Goal: Task Accomplishment & Management: Complete application form

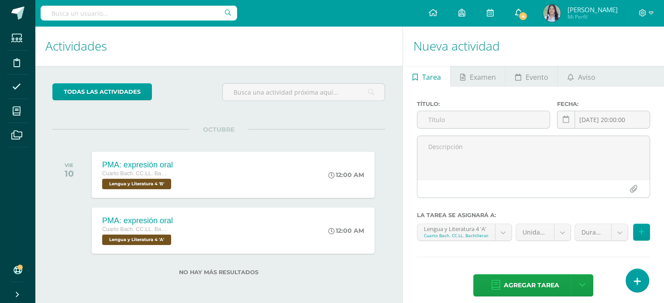
click at [521, 17] on span at bounding box center [518, 13] width 7 height 10
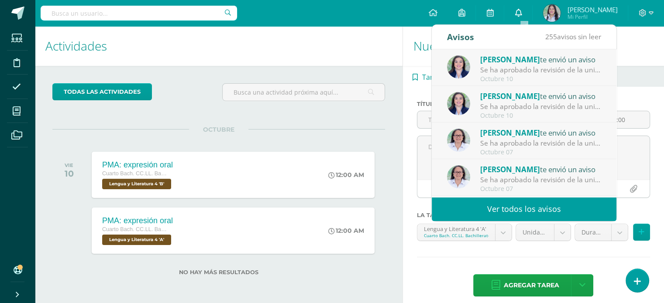
click at [521, 17] on span at bounding box center [518, 13] width 7 height 10
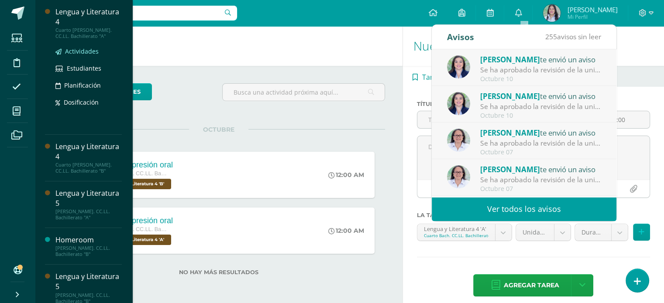
click at [83, 52] on span "Actividades" at bounding box center [82, 51] width 34 height 8
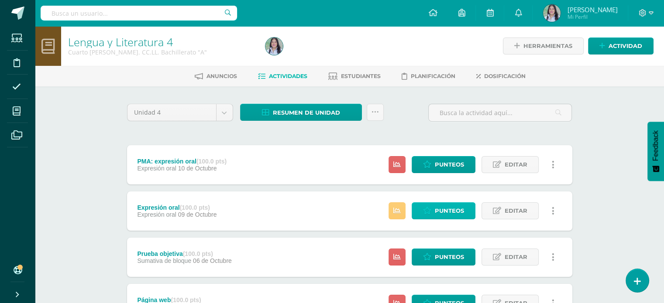
click at [455, 214] on span "Punteos" at bounding box center [449, 211] width 29 height 16
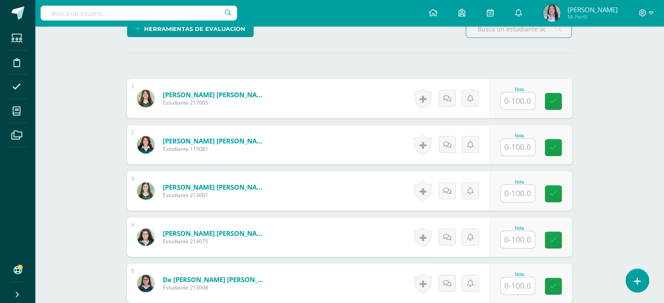
scroll to position [224, 0]
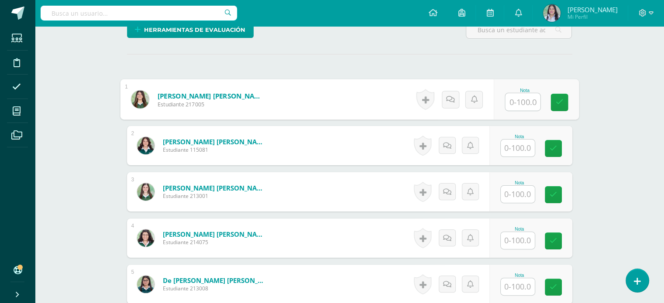
click at [527, 99] on input "text" at bounding box center [522, 101] width 35 height 17
type input "63"
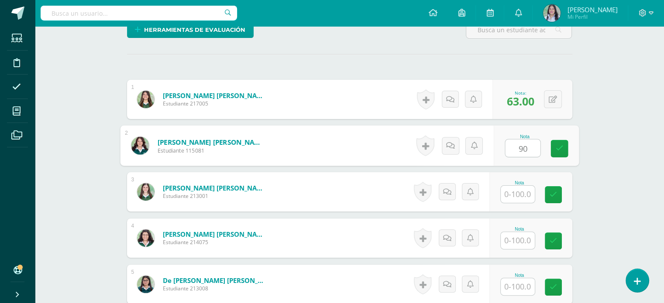
type input "90"
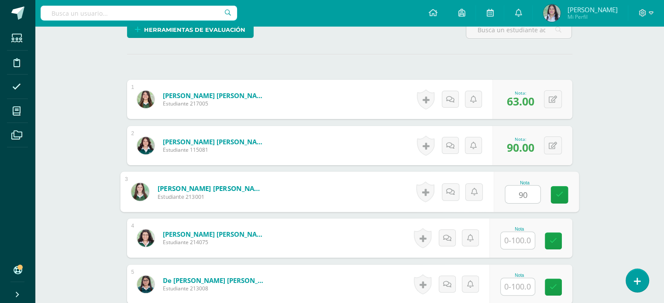
type input "90"
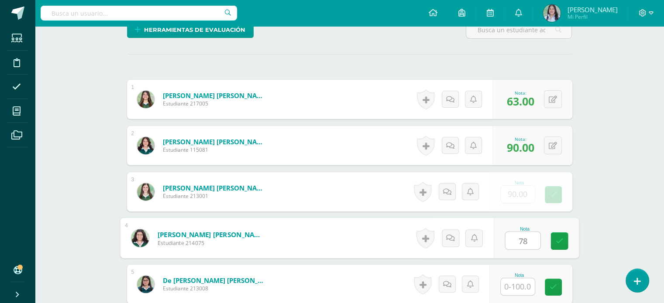
type input "78"
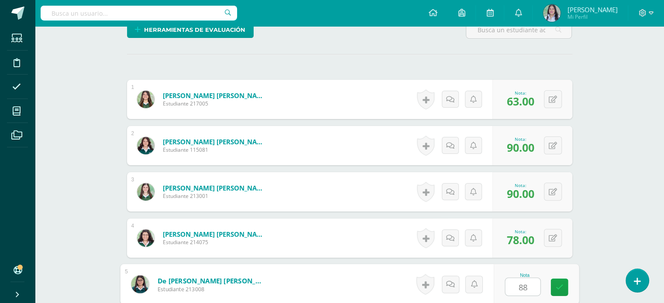
type input "88"
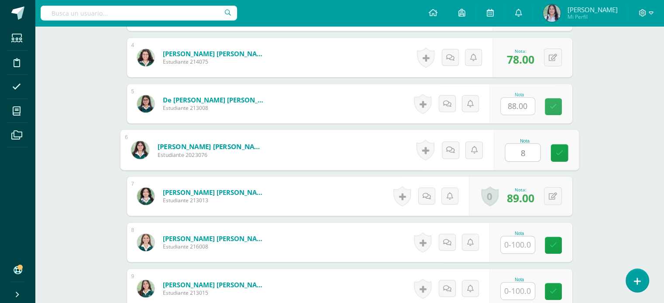
type input "88"
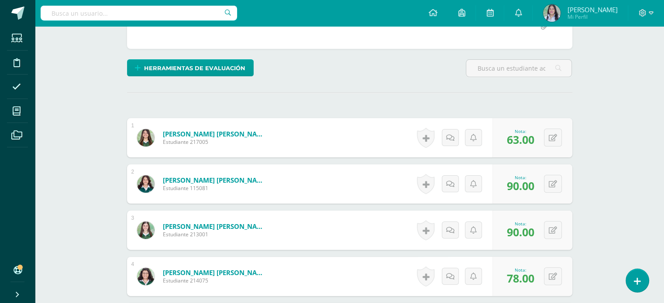
scroll to position [185, 0]
click at [552, 141] on button at bounding box center [559, 138] width 18 height 18
click at [536, 138] on icon at bounding box center [536, 140] width 8 height 7
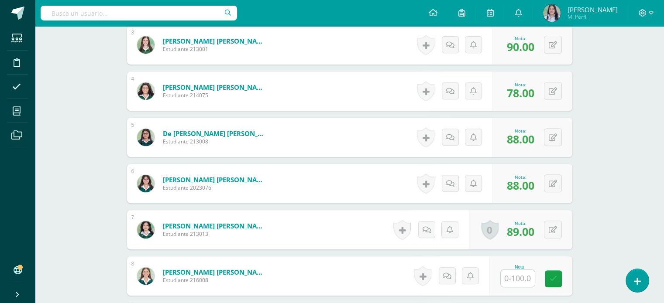
scroll to position [372, 0]
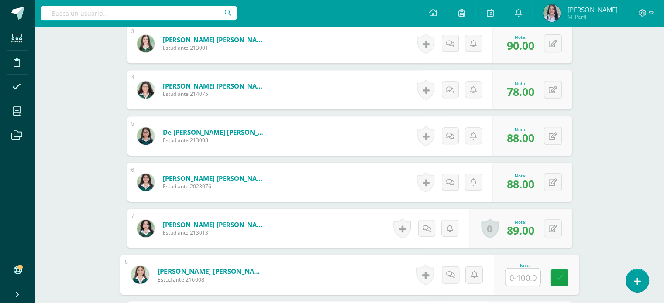
click at [516, 279] on input "text" at bounding box center [522, 277] width 35 height 17
type input "70"
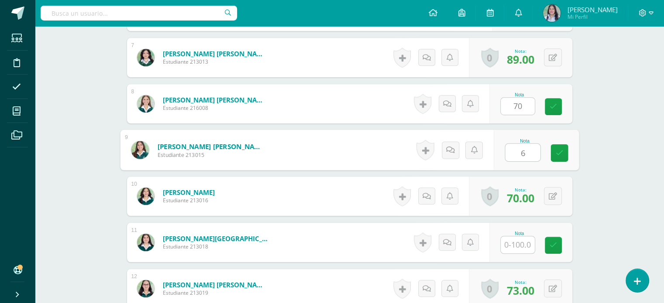
type input "65"
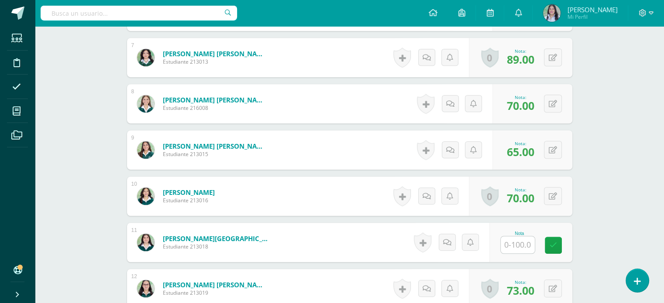
click at [515, 248] on input "text" at bounding box center [518, 245] width 34 height 17
type input "75"
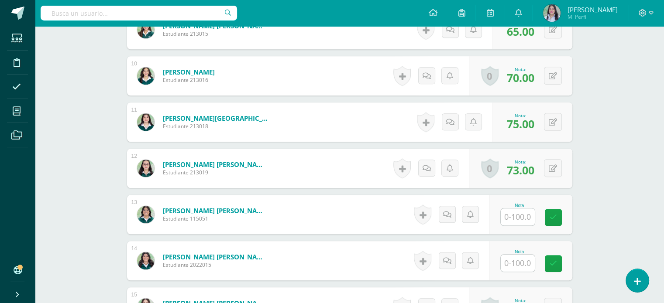
scroll to position [664, 0]
click at [523, 222] on input "text" at bounding box center [518, 217] width 34 height 17
type input "78"
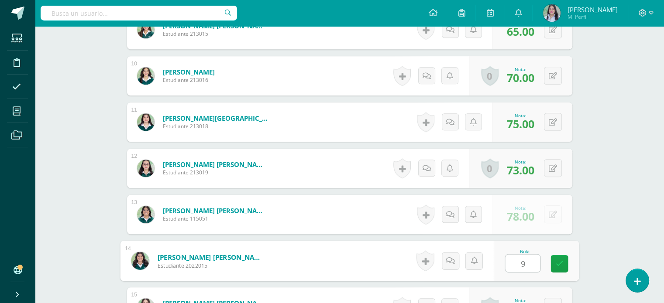
type input "96"
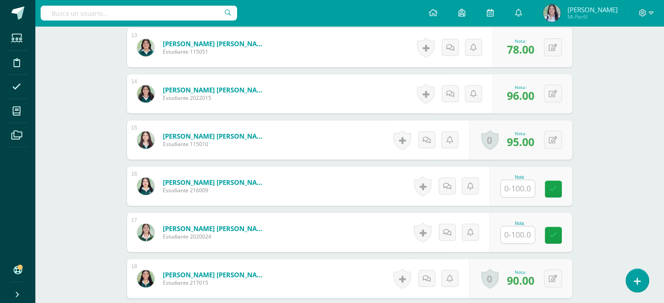
scroll to position [830, 0]
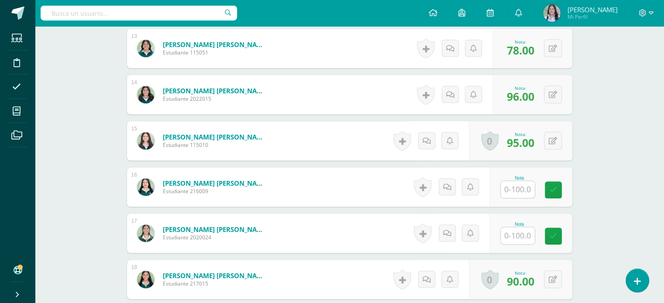
click at [519, 191] on input "text" at bounding box center [518, 189] width 34 height 17
type input "63"
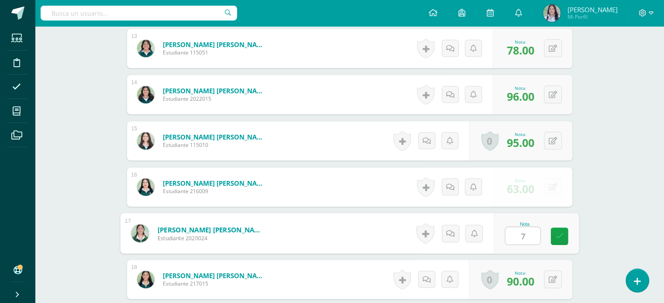
type input "77"
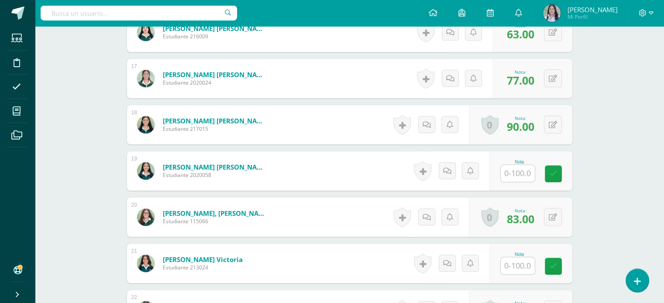
scroll to position [1020, 0]
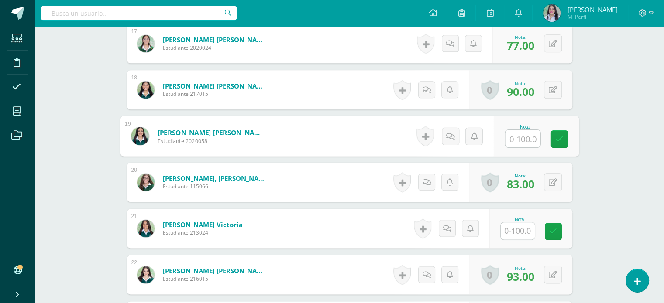
click at [521, 139] on input "text" at bounding box center [522, 138] width 35 height 17
type input "72"
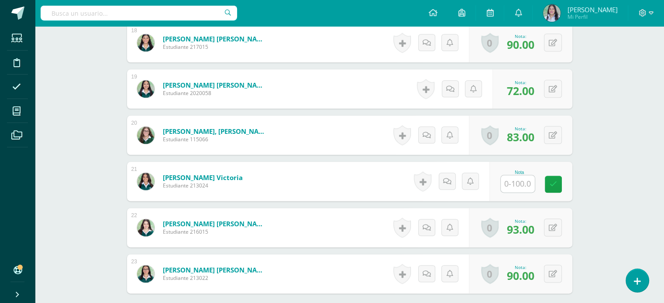
scroll to position [1068, 0]
click at [522, 183] on input "text" at bounding box center [522, 183] width 35 height 17
type input "84"
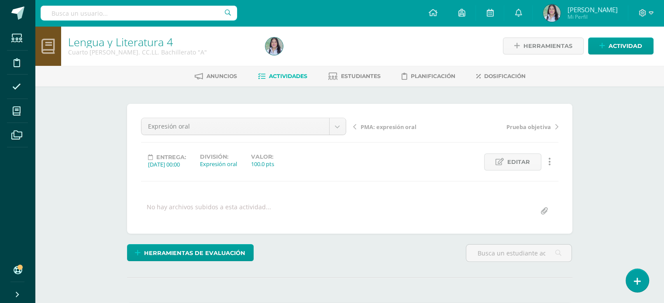
scroll to position [0, 0]
click at [391, 128] on span "PMA: expresión oral" at bounding box center [389, 127] width 56 height 8
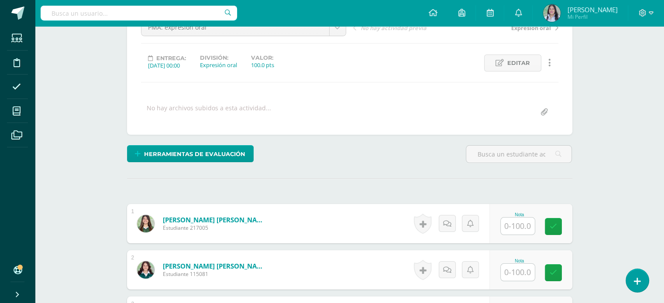
scroll to position [100, 0]
click at [520, 225] on input "text" at bounding box center [518, 225] width 34 height 17
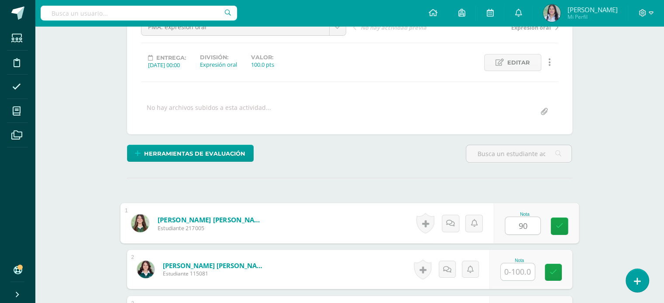
type input "90"
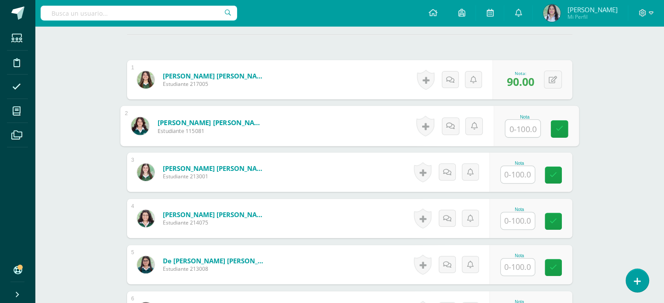
scroll to position [0, 0]
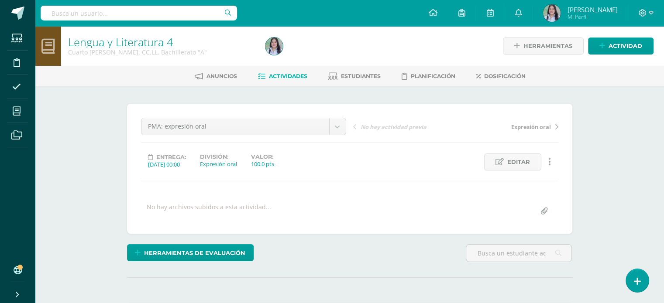
click at [520, 225] on div "PMA: expresión oral PMA: expresión oral Expresión oral Prueba objetiva Página w…" at bounding box center [349, 169] width 445 height 130
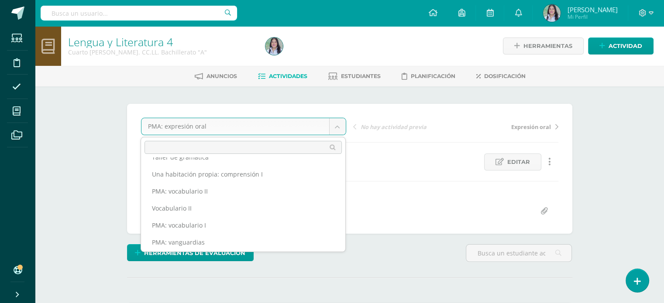
scroll to position [183, 0]
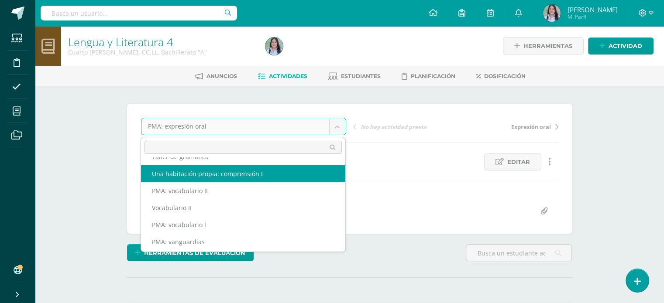
select select "/dashboard/teacher/grade-activity/263562/"
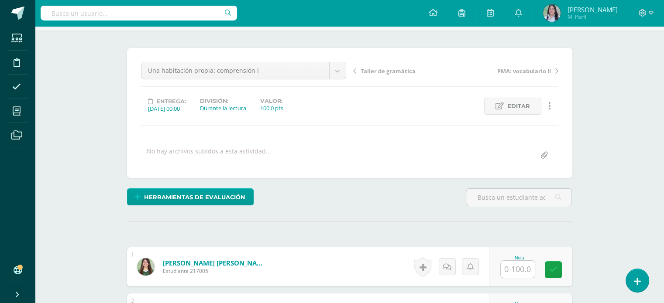
scroll to position [111, 0]
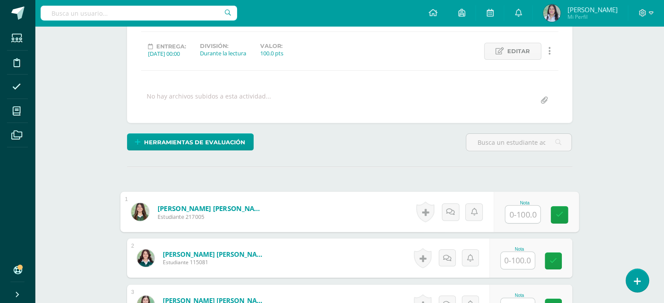
click at [520, 210] on input "text" at bounding box center [522, 214] width 35 height 17
type input "100"
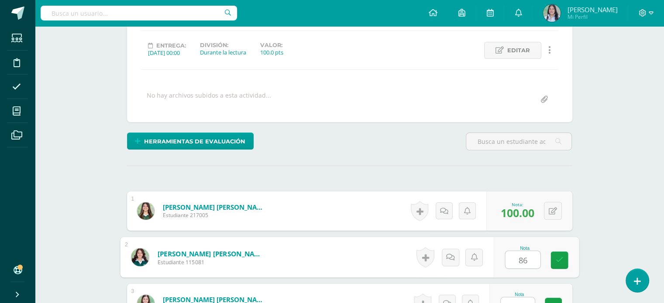
type input "86"
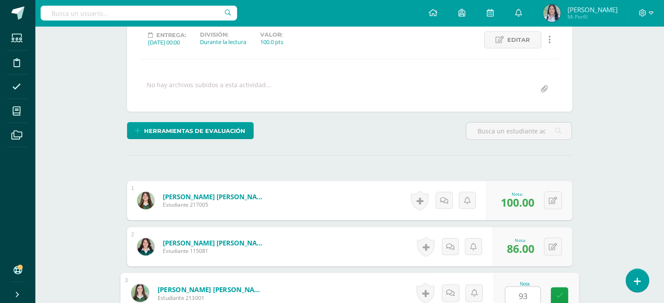
type input "93"
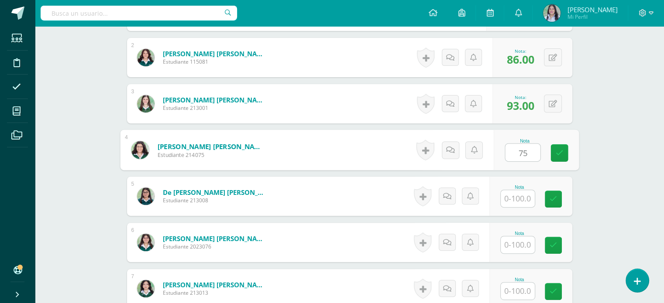
type input "75"
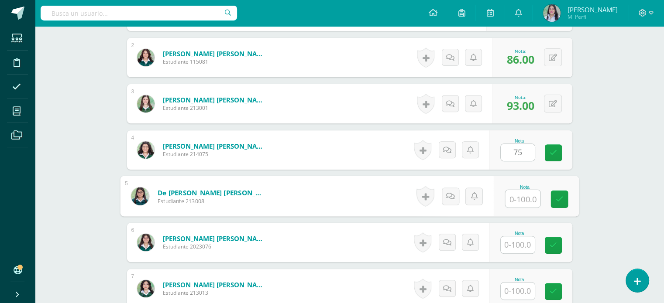
type input "3"
type input "93"
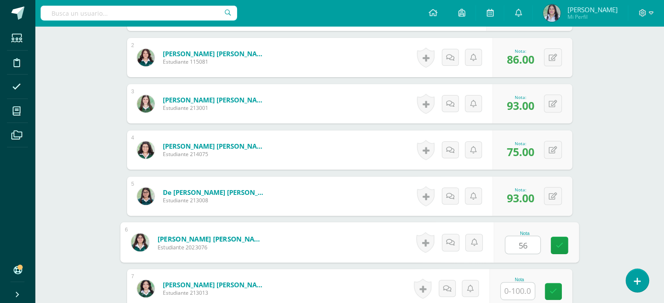
type input "56"
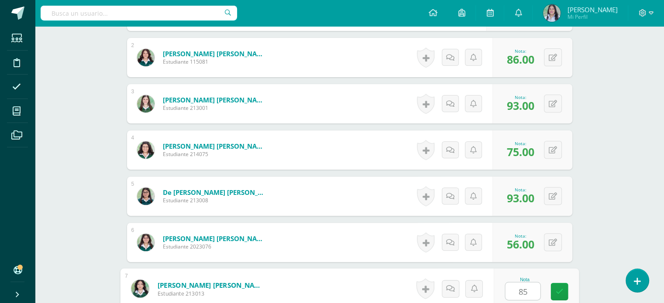
type input "85"
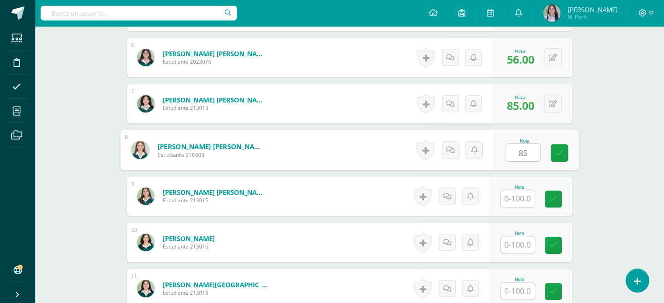
type input "85"
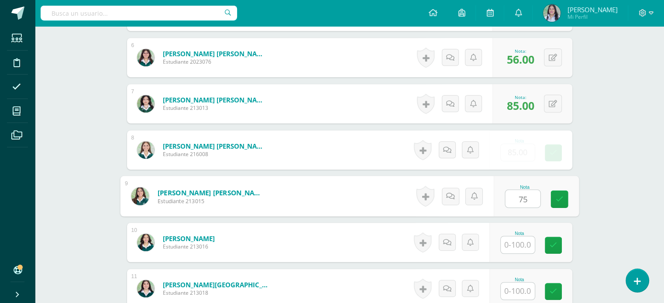
type input "75"
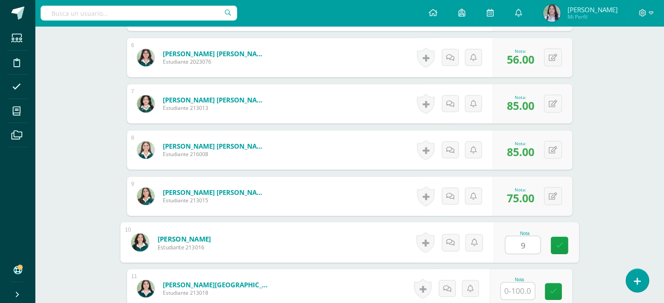
type input "9"
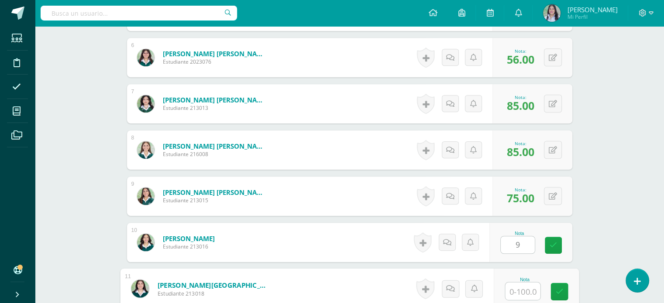
type input "9"
type input "9.00"
type input "9"
click at [553, 244] on button at bounding box center [553, 243] width 18 height 18
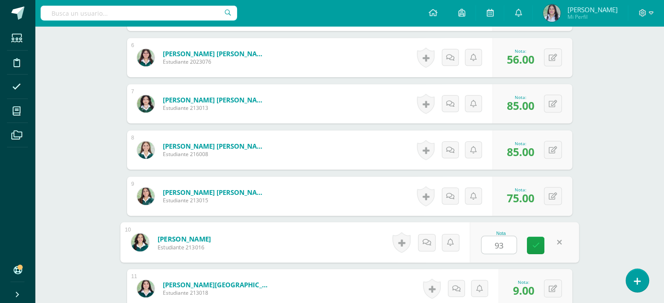
type input "939"
click at [556, 288] on icon at bounding box center [553, 289] width 8 height 7
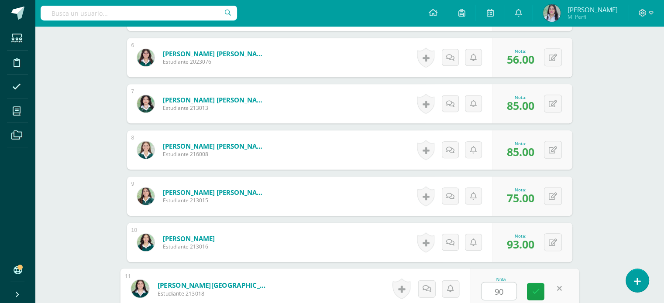
type input "90"
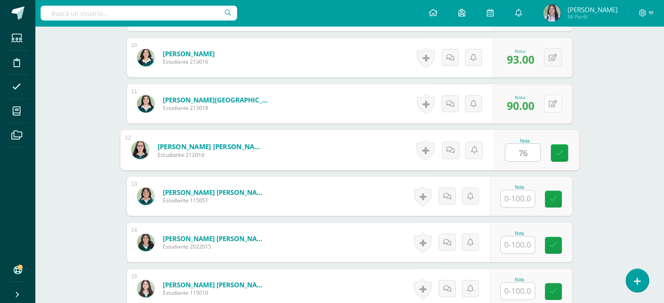
type input "76"
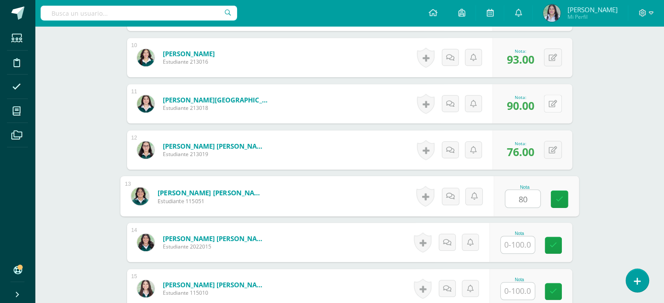
type input "80"
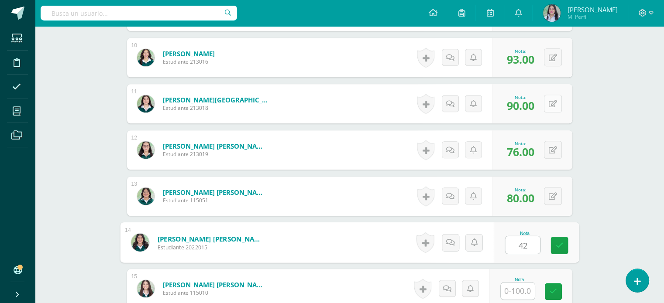
type input "42"
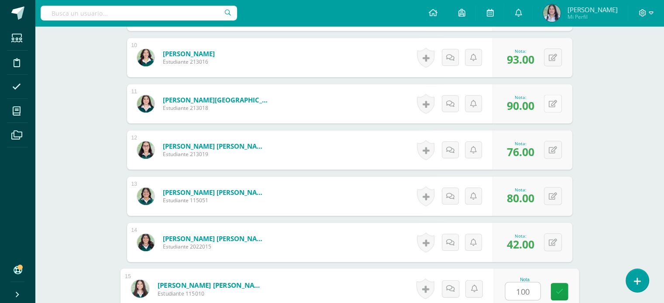
type input "100"
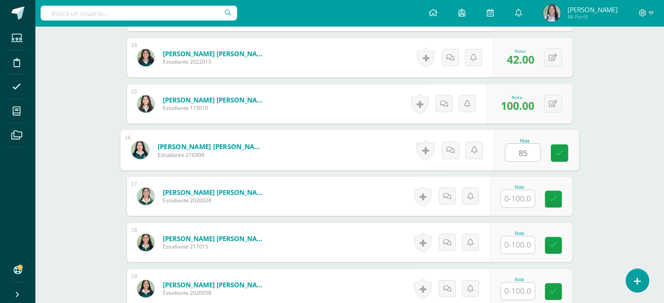
type input "85"
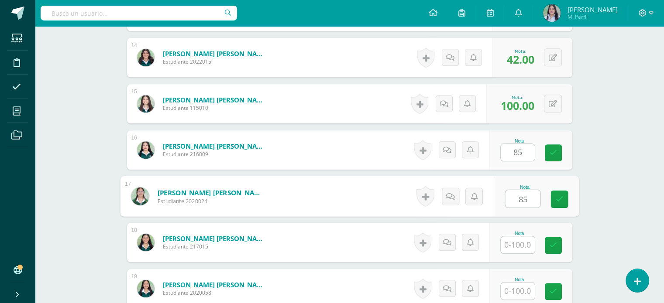
type input "85"
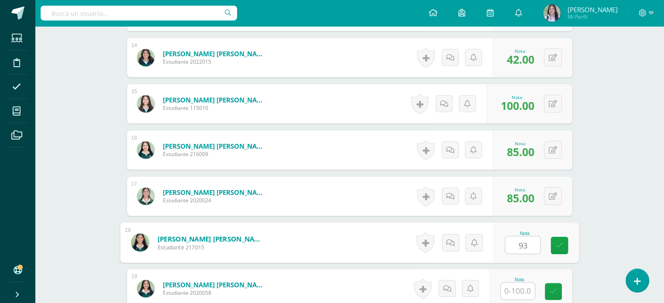
type input "93"
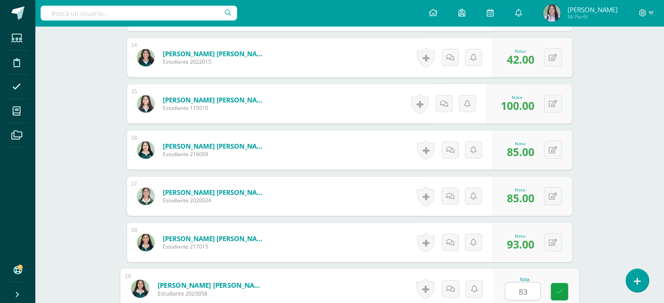
type input "83"
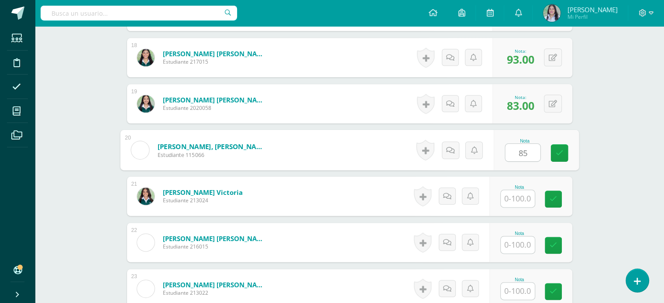
type input "85"
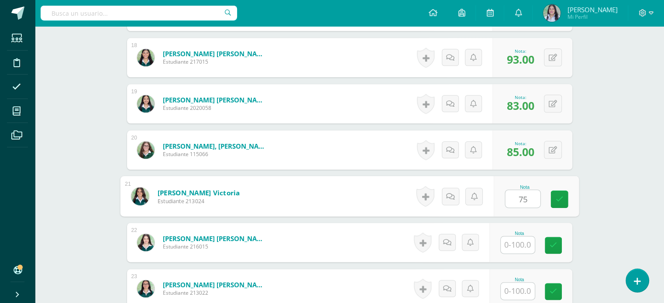
type input "75"
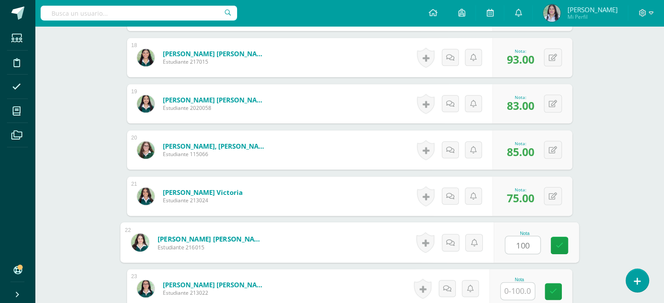
type input "100"
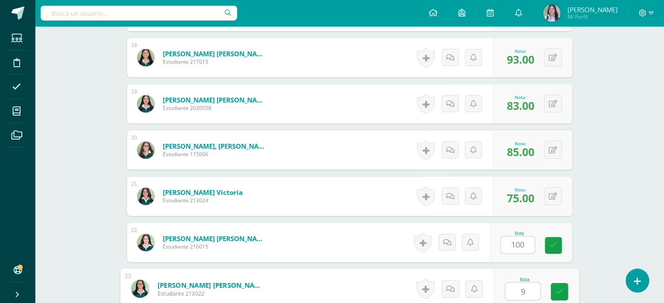
type input "93"
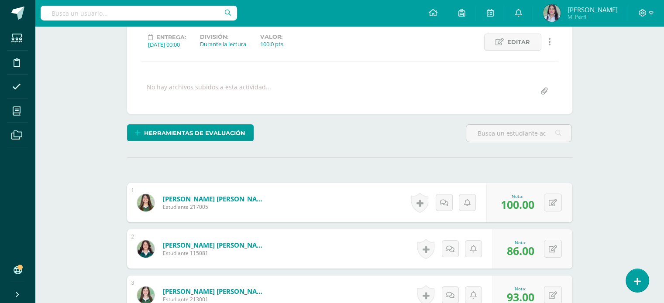
scroll to position [0, 0]
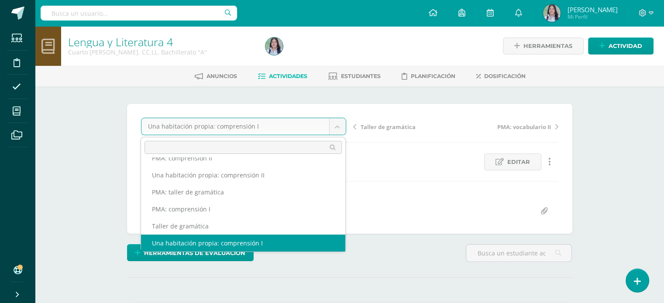
scroll to position [106, 0]
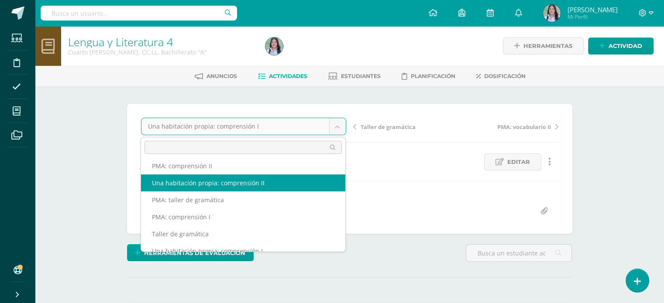
select select "/dashboard/teacher/grade-activity/263570/"
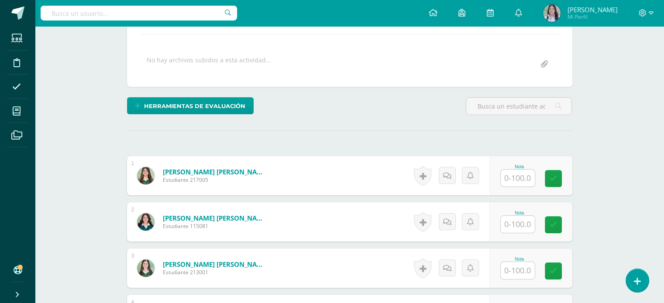
scroll to position [147, 0]
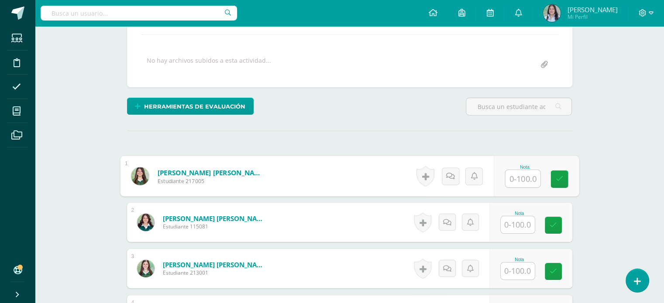
click at [512, 181] on input "text" at bounding box center [522, 178] width 35 height 17
type input "86"
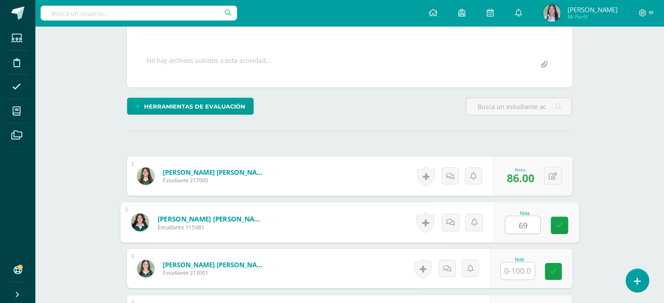
type input "69"
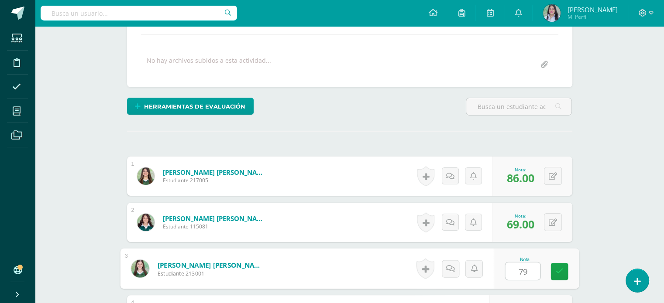
type input "79"
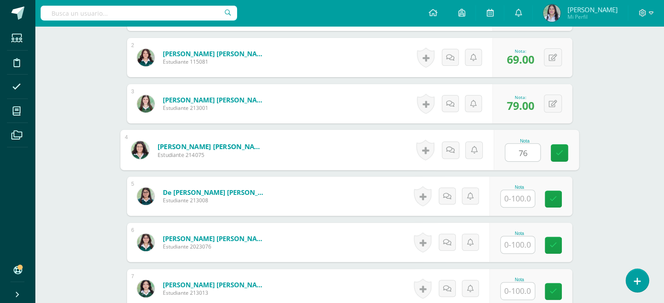
type input "76"
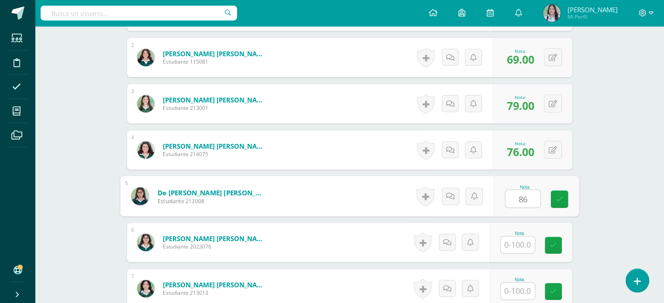
type input "86"
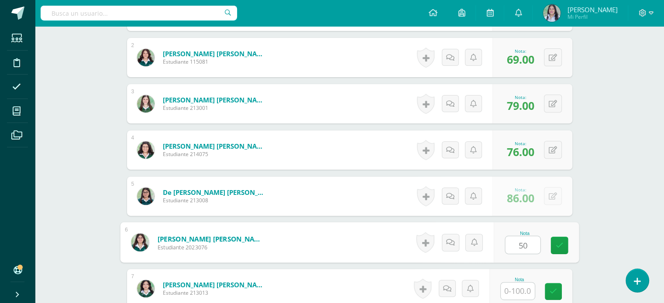
type input "50"
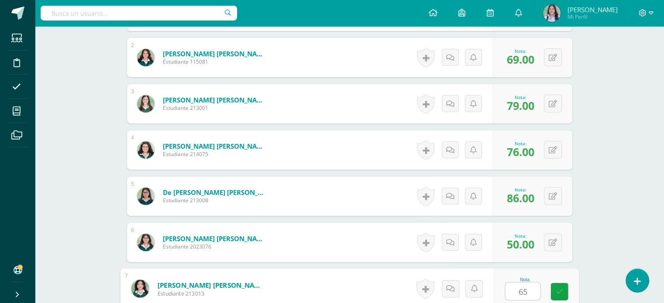
type input "65"
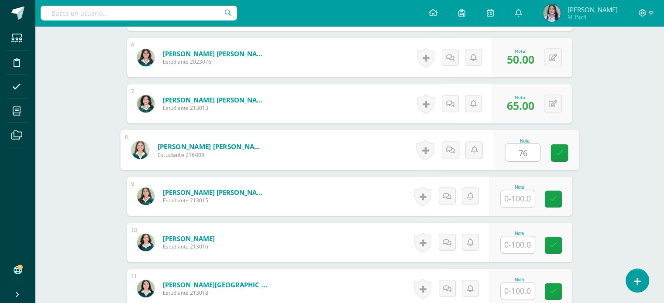
type input "76"
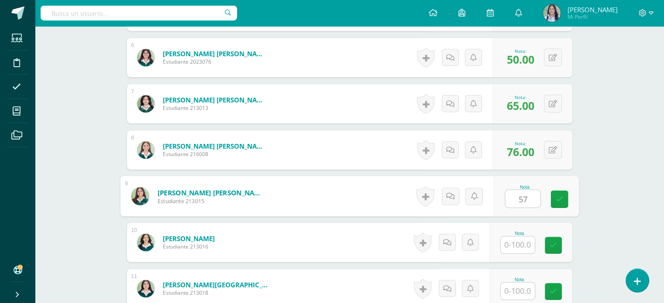
type input "57"
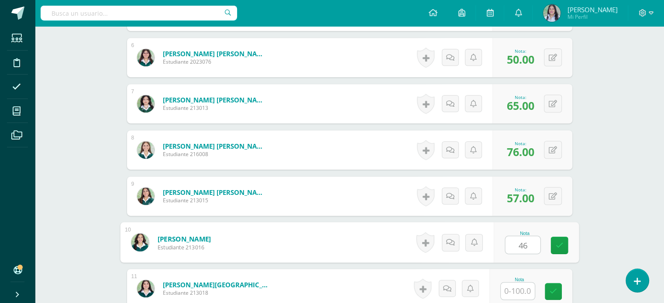
type input "46"
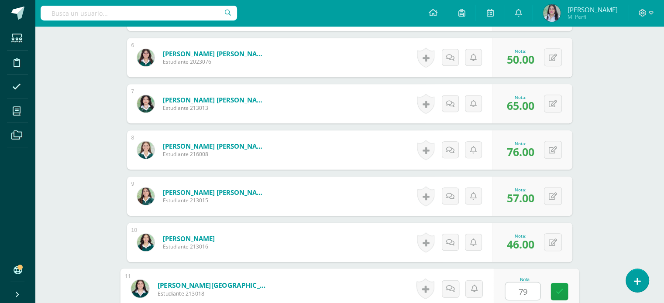
type input "79"
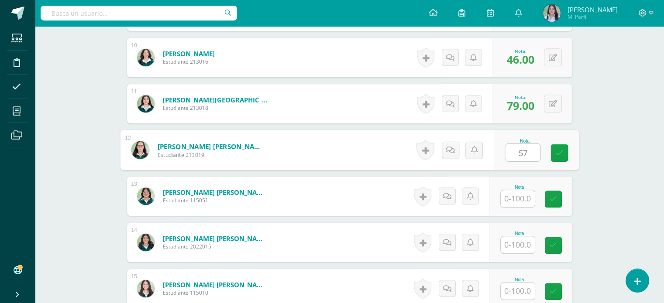
type input "57"
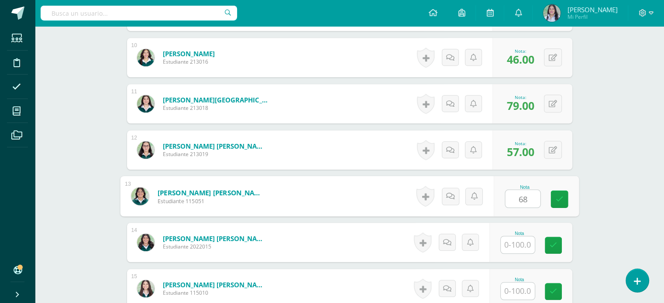
type input "68"
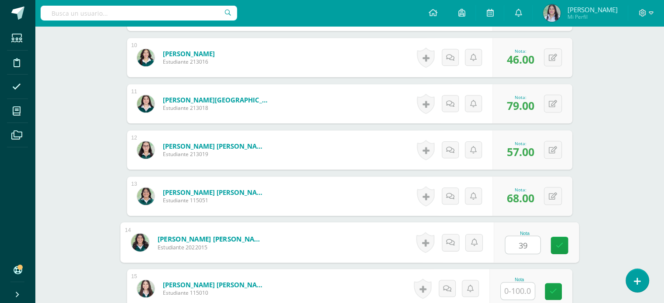
type input "39"
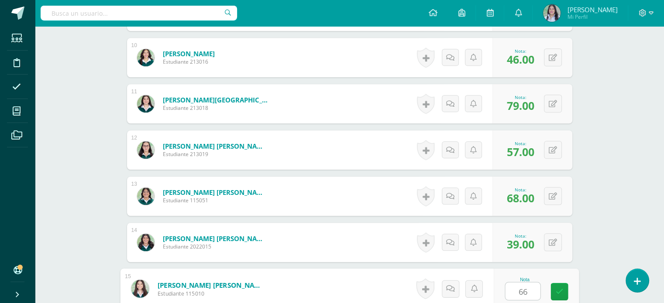
type input "66"
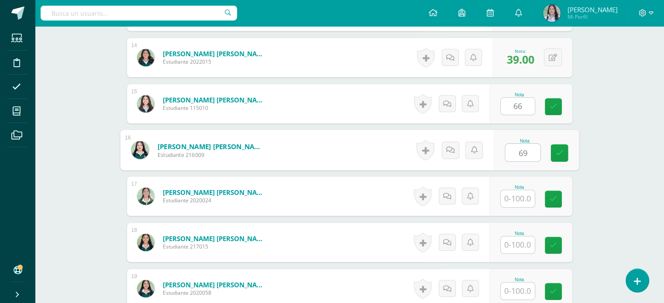
type input "69"
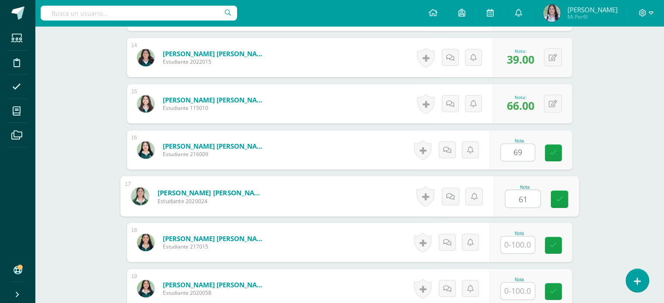
type input "61"
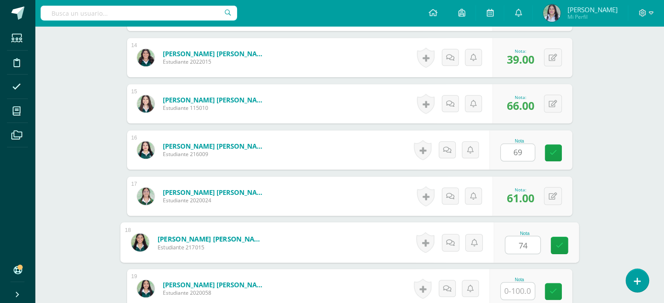
type input "74"
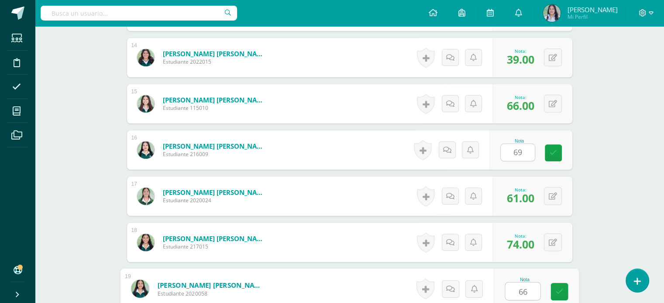
type input "66"
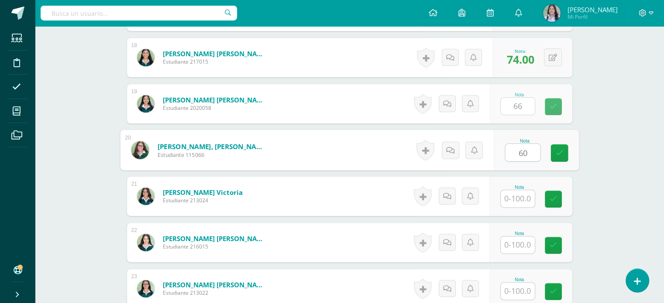
type input "60"
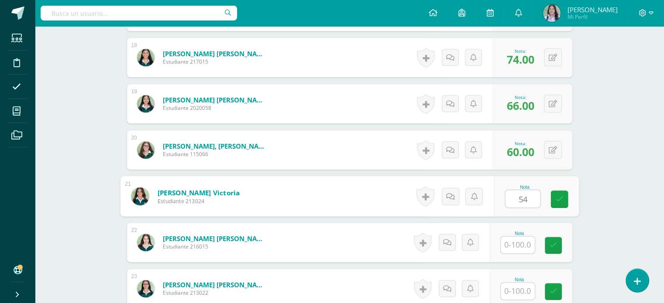
type input "54"
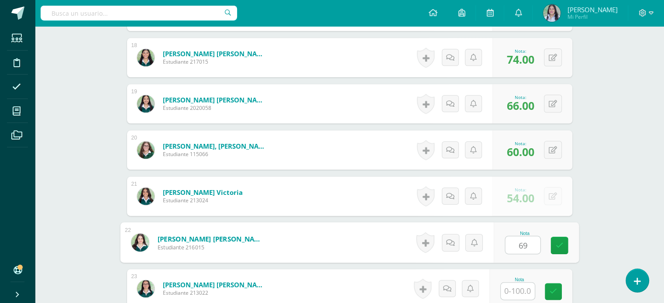
type input "69"
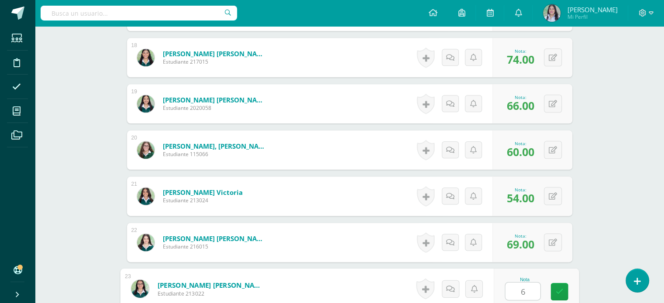
type input "64"
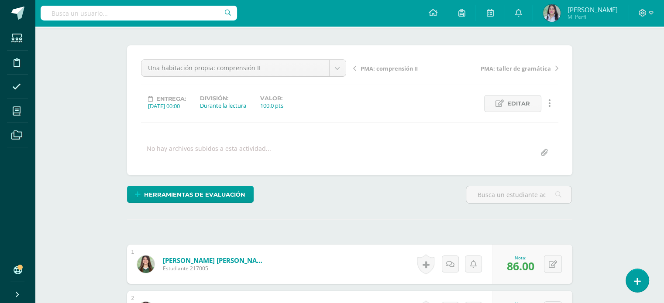
scroll to position [0, 0]
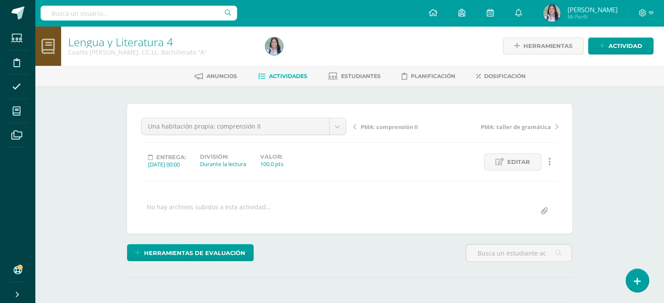
click at [288, 77] on span "Actividades" at bounding box center [288, 76] width 38 height 7
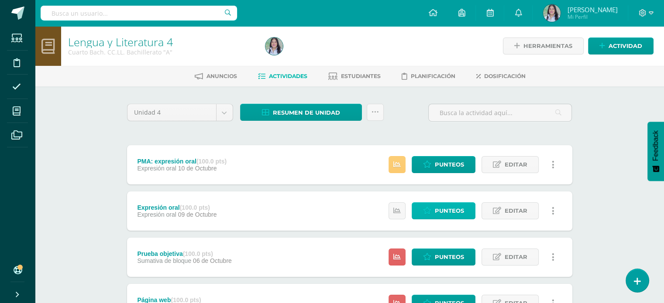
click at [466, 210] on link "Punteos" at bounding box center [444, 211] width 64 height 17
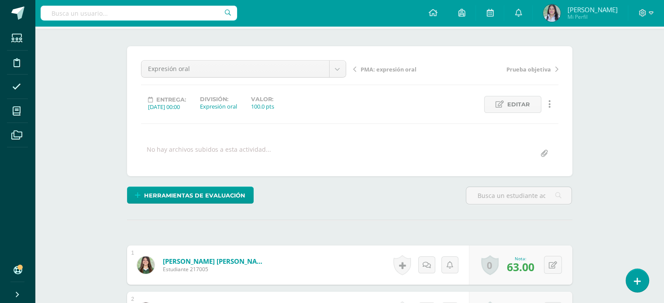
scroll to position [56, 0]
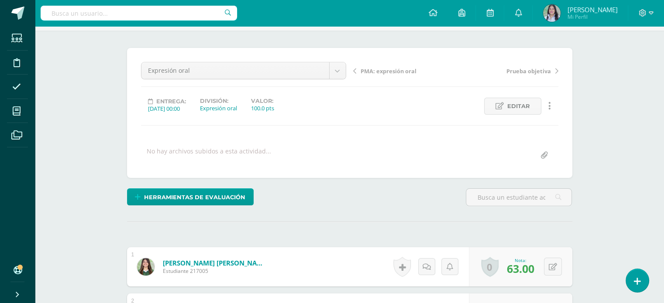
drag, startPoint x: 0, startPoint y: 0, endPoint x: 374, endPoint y: 218, distance: 432.7
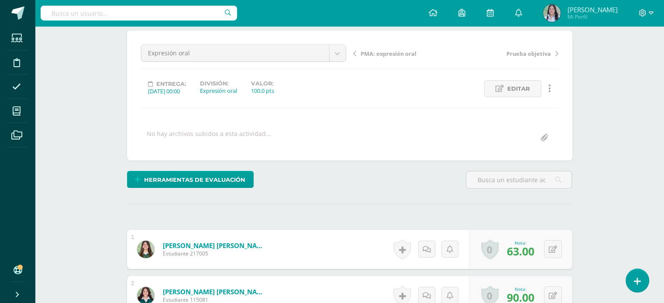
scroll to position [0, 0]
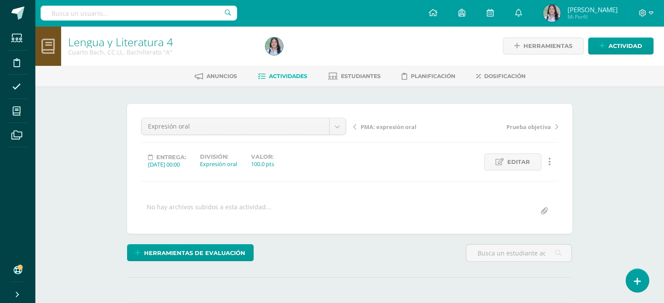
click at [296, 73] on span "Actividades" at bounding box center [288, 76] width 38 height 7
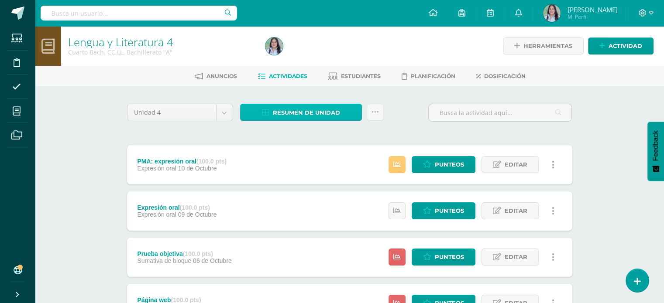
click at [341, 109] on link "Resumen de unidad" at bounding box center [301, 112] width 122 height 17
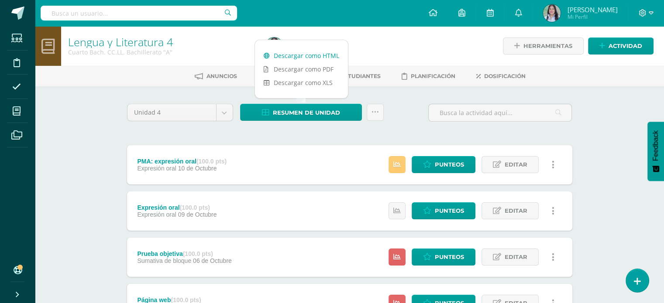
click at [332, 55] on link "Descargar como HTML" at bounding box center [301, 56] width 93 height 14
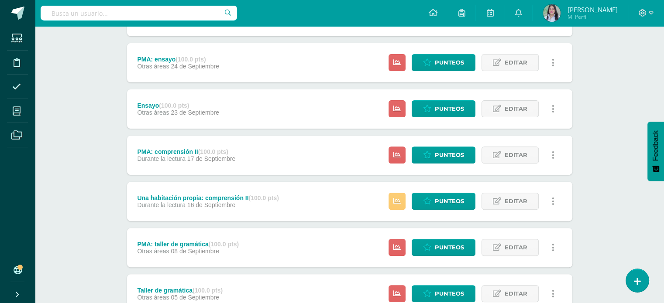
scroll to position [286, 0]
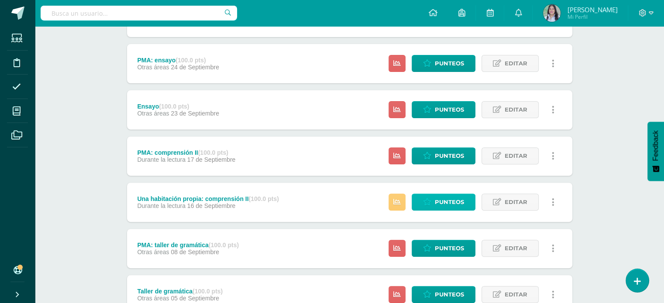
click at [462, 205] on span "Punteos" at bounding box center [449, 202] width 29 height 16
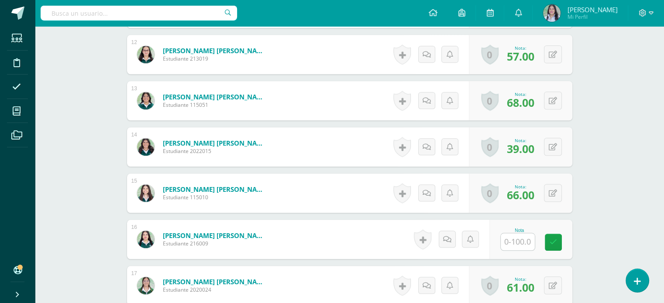
scroll to position [778, 0]
click at [524, 244] on input "text" at bounding box center [518, 241] width 34 height 17
type input "63"
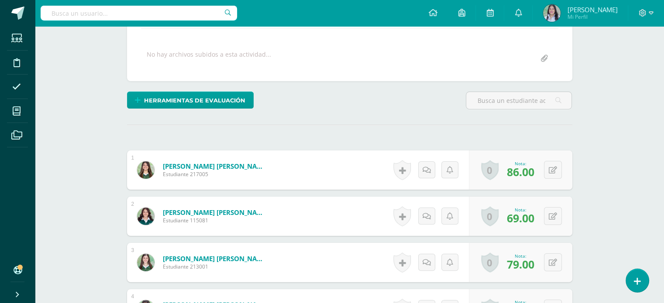
scroll to position [0, 0]
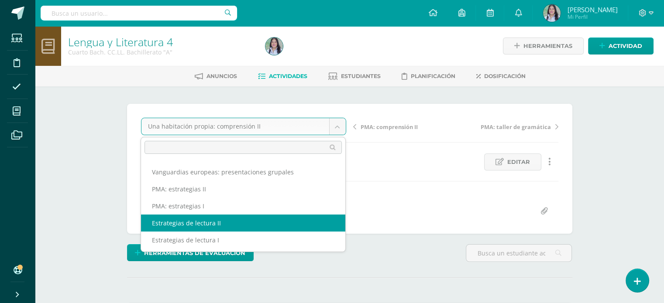
select select "/dashboard/teacher/grade-activity/263546/"
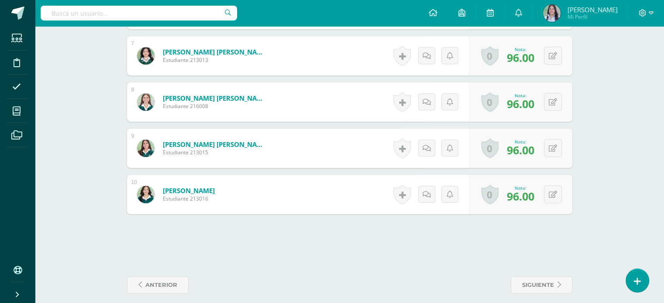
scroll to position [552, 0]
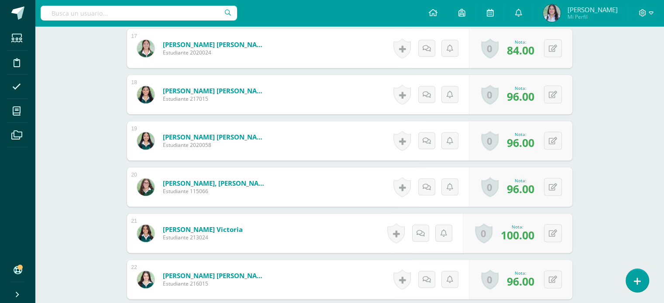
scroll to position [1157, 0]
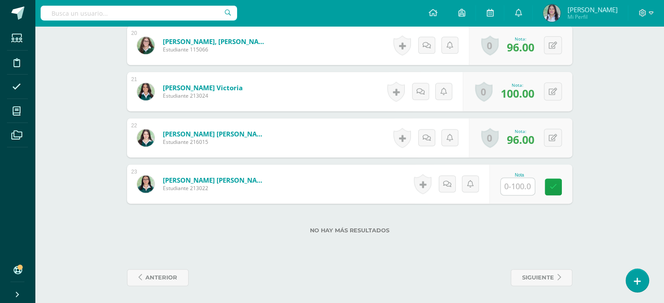
click at [522, 183] on input "text" at bounding box center [518, 186] width 34 height 17
type input "96"
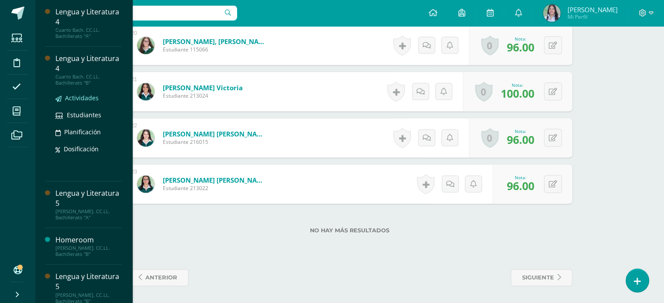
click at [85, 97] on span "Actividades" at bounding box center [82, 98] width 34 height 8
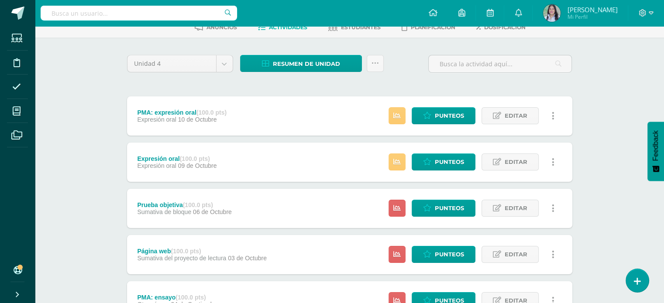
scroll to position [48, 0]
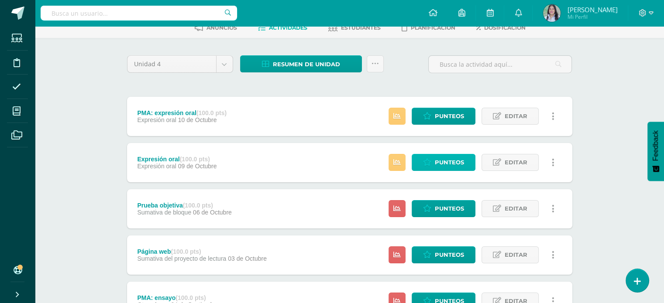
click at [454, 162] on span "Punteos" at bounding box center [449, 163] width 29 height 16
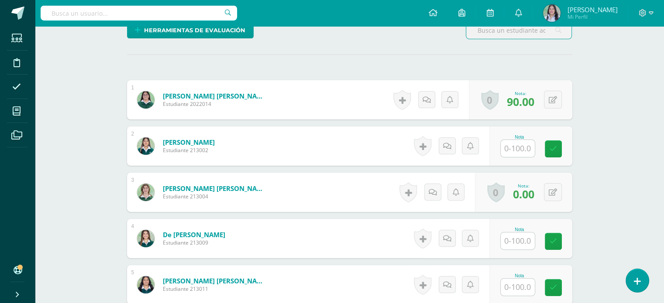
scroll to position [224, 0]
click at [519, 152] on input "text" at bounding box center [518, 148] width 34 height 17
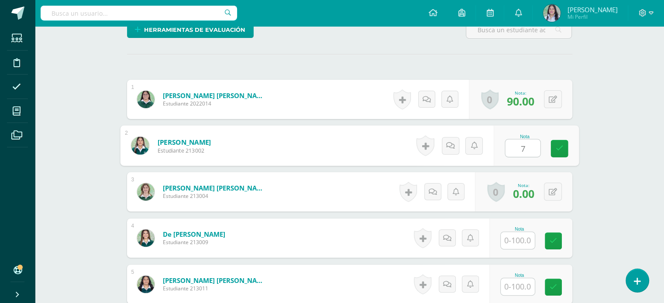
type input "76"
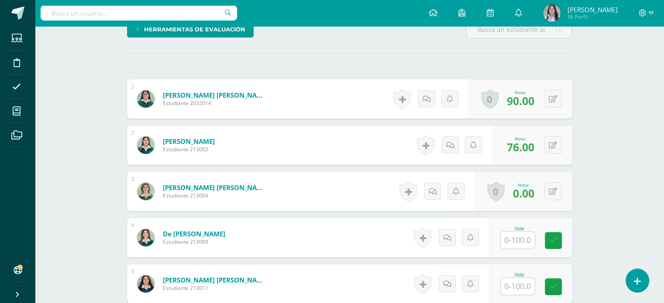
click at [522, 238] on input "text" at bounding box center [518, 240] width 34 height 17
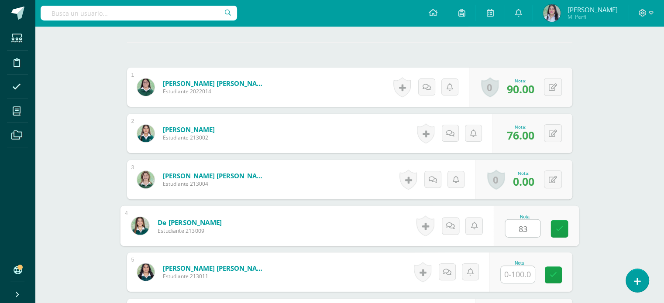
type input "83"
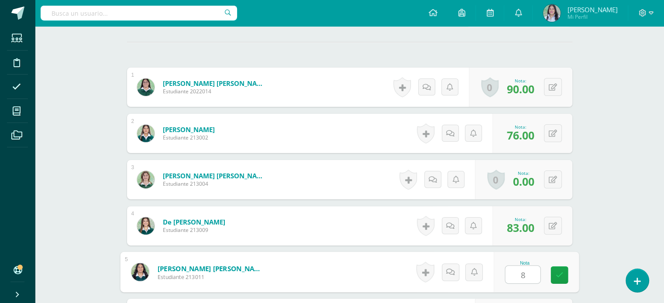
type input "85"
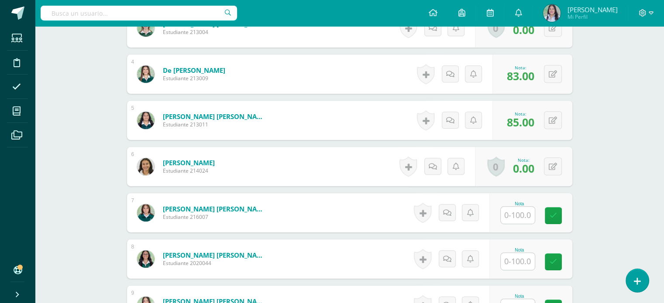
scroll to position [389, 0]
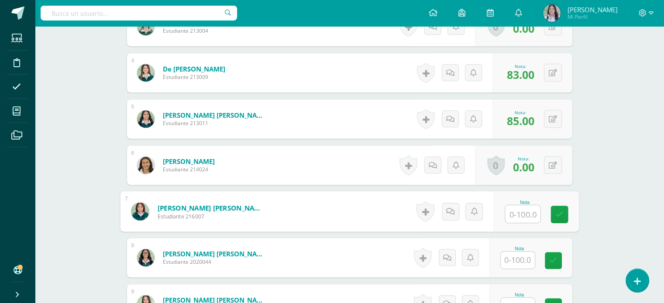
click at [521, 211] on input "text" at bounding box center [522, 214] width 35 height 17
type input "75"
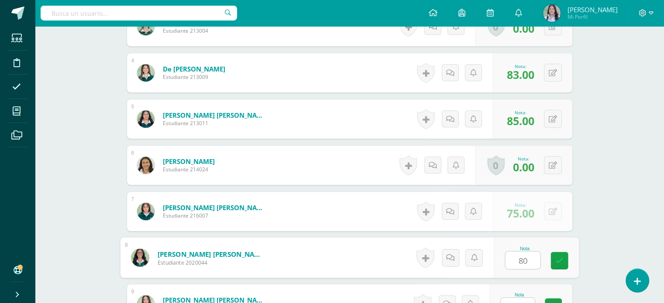
type input "80"
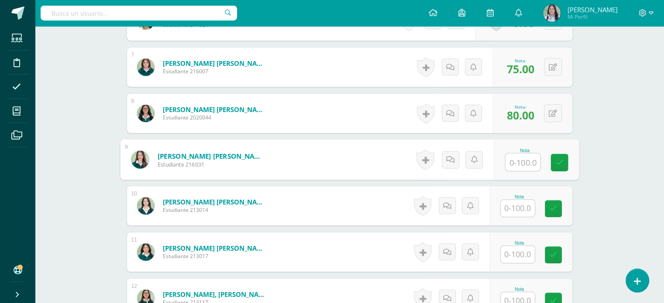
scroll to position [547, 0]
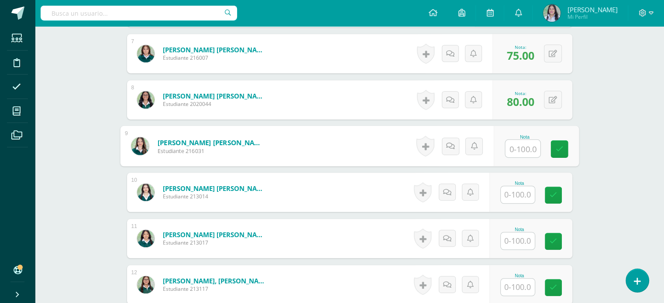
type input "7"
type input "81"
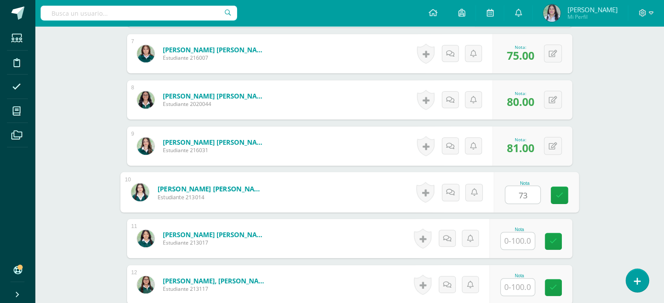
type input "73"
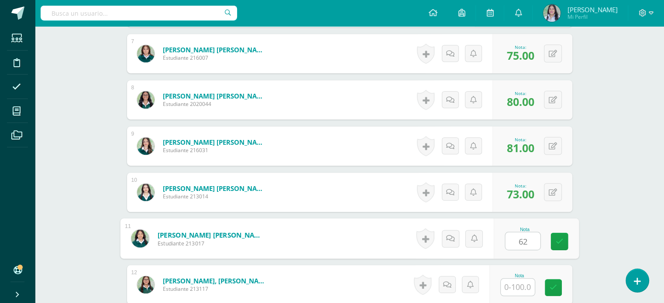
type input "62"
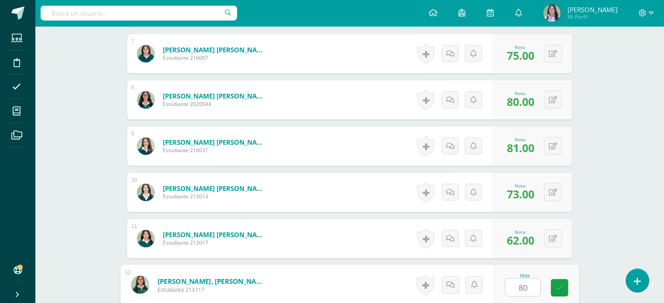
type input "80"
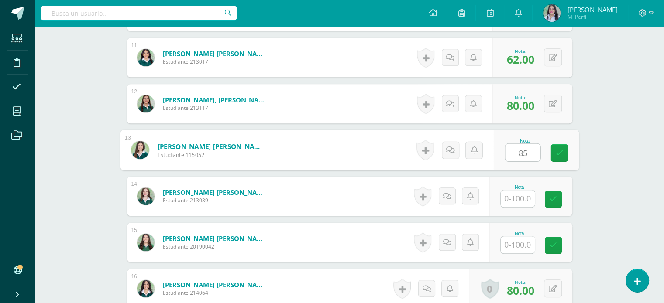
type input "85"
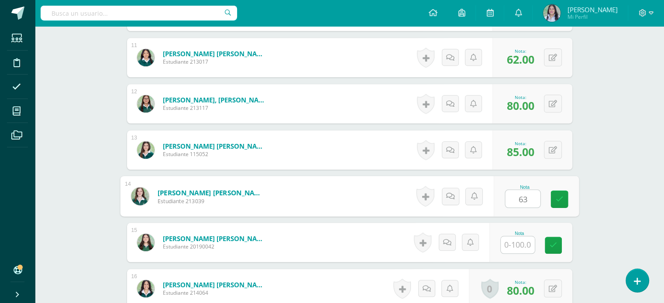
type input "63"
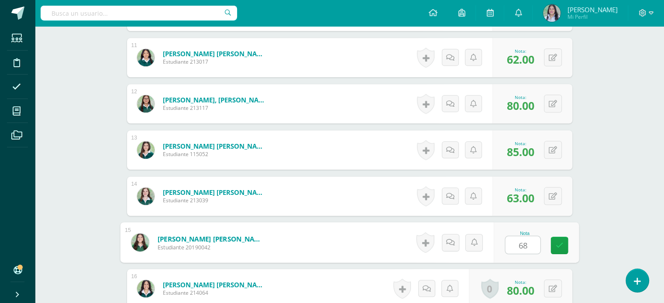
type input "688"
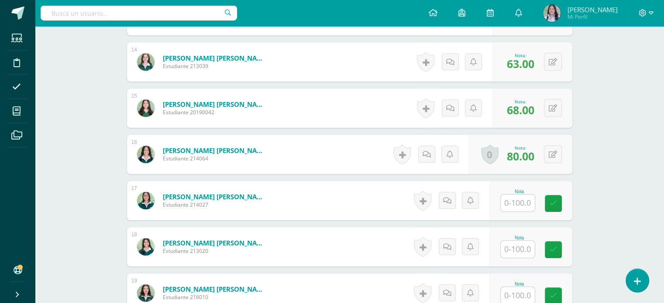
scroll to position [913, 0]
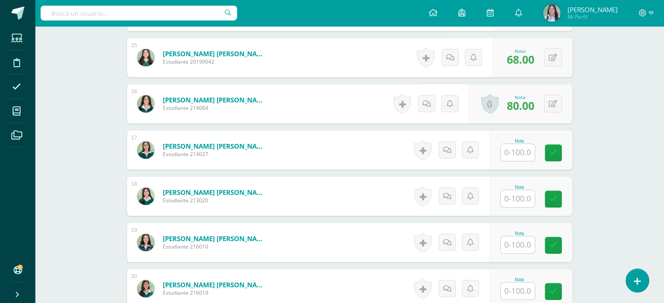
click at [522, 156] on input "text" at bounding box center [518, 152] width 34 height 17
type input "96"
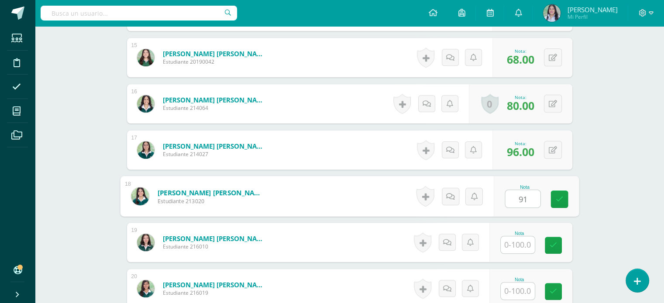
type input "91"
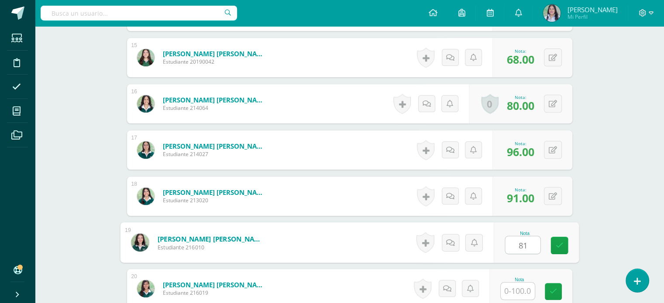
type input "81"
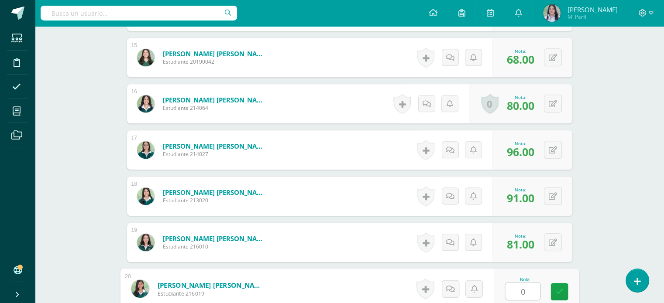
type input "0"
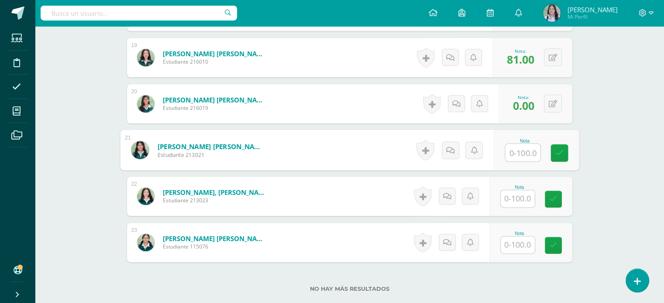
scroll to position [1157, 0]
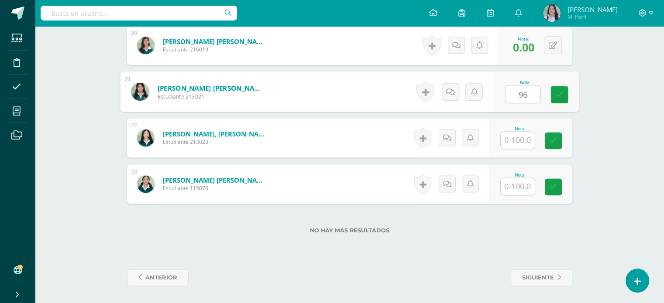
type input "96"
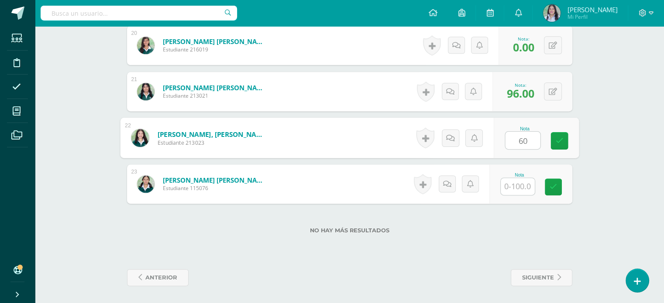
type input "60"
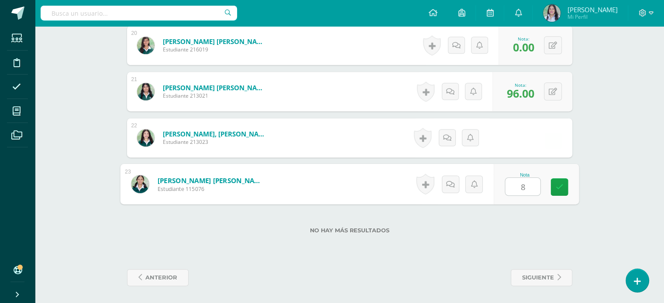
type input "85"
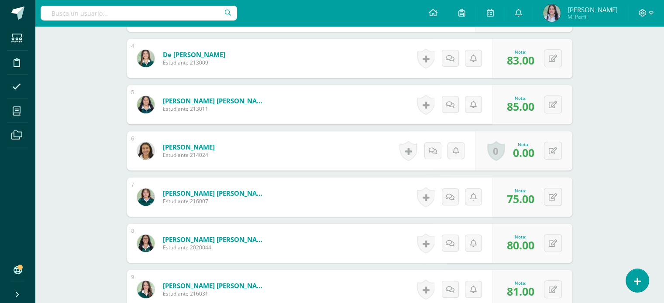
scroll to position [0, 0]
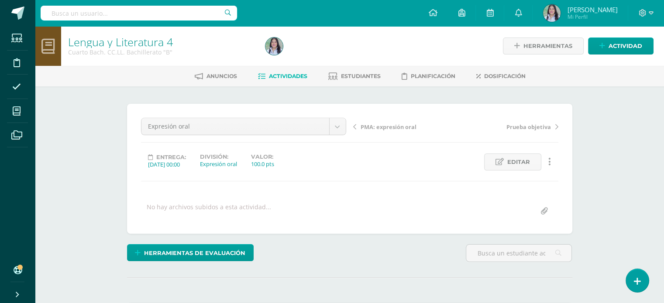
click at [388, 126] on span "PMA: expresión oral" at bounding box center [389, 127] width 56 height 8
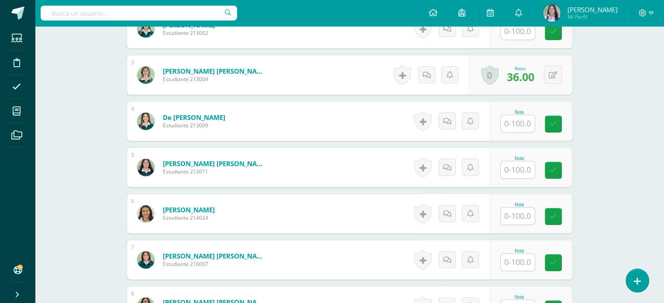
scroll to position [340, 0]
click at [521, 210] on input "text" at bounding box center [518, 216] width 34 height 17
type input "85"
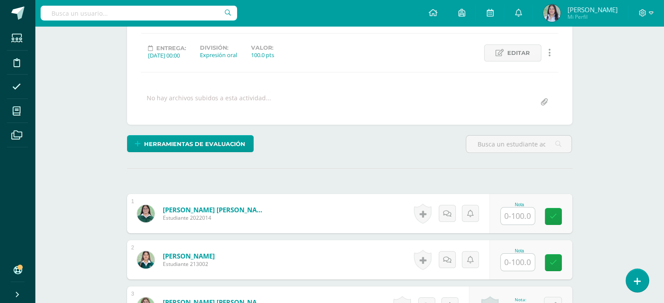
scroll to position [0, 0]
